Goal: Transaction & Acquisition: Purchase product/service

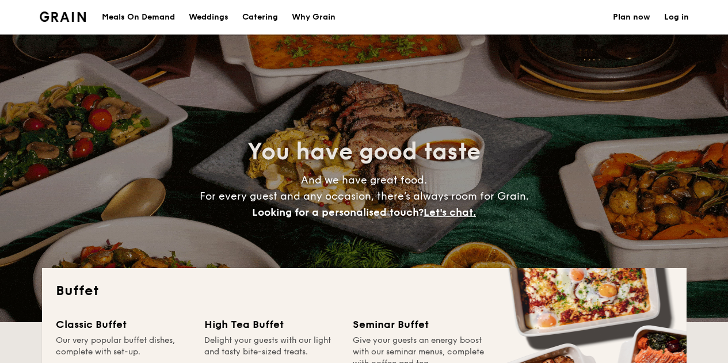
select select
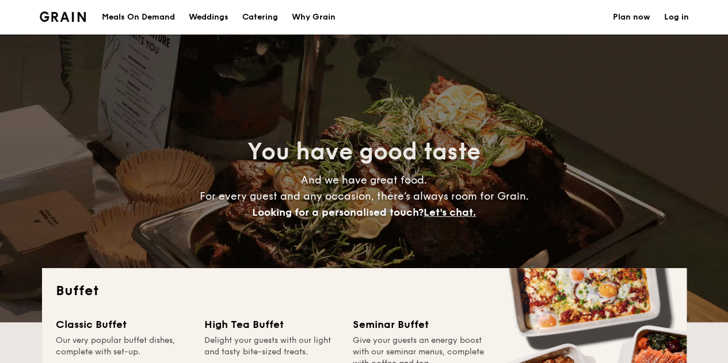
click at [259, 20] on h1 "Catering" at bounding box center [260, 17] width 36 height 35
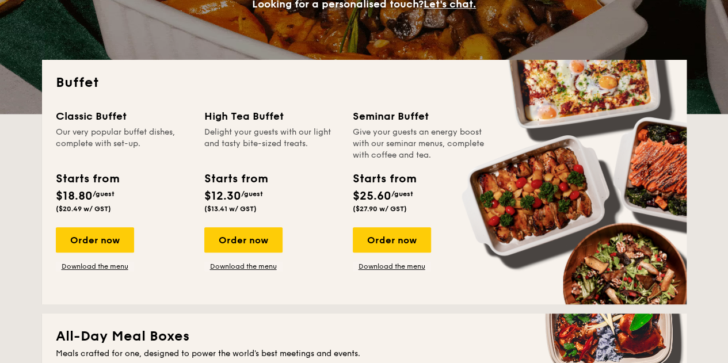
scroll to position [225, 0]
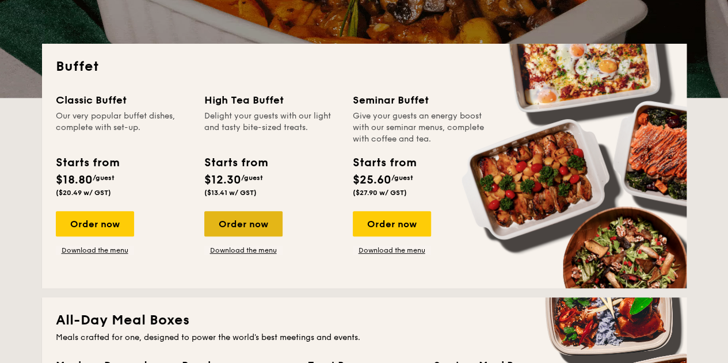
click at [231, 212] on div "Order now" at bounding box center [243, 223] width 78 height 25
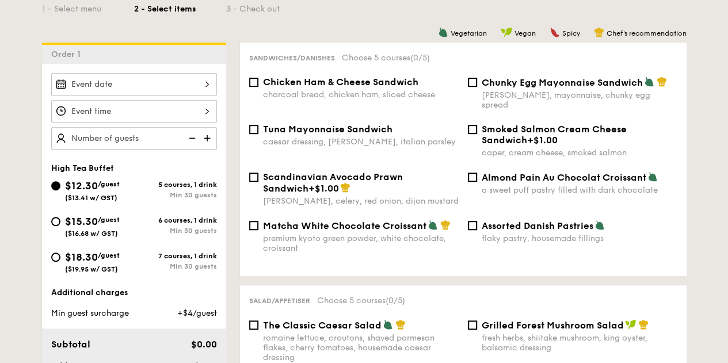
scroll to position [279, 0]
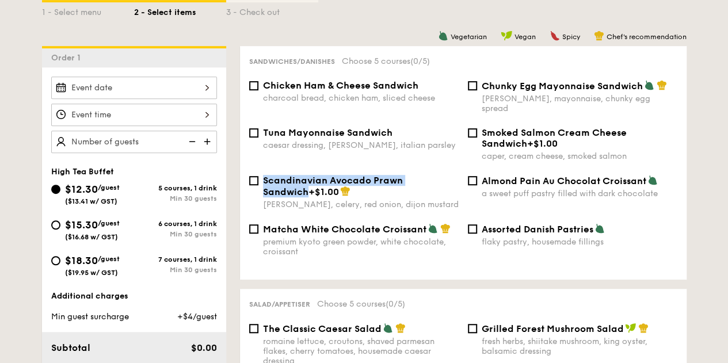
drag, startPoint x: 263, startPoint y: 168, endPoint x: 447, endPoint y: 171, distance: 184.3
click at [403, 175] on span "Scandinavian Avocado Prawn Sandwich" at bounding box center [333, 186] width 140 height 22
copy span "Scandinavian Avocado Prawn Sandwich"
click at [533, 259] on div "Matcha White Chocolate Croissant premium kyoto green powder, white chocolate, c…" at bounding box center [464, 246] width 438 height 47
